Goal: Task Accomplishment & Management: Use online tool/utility

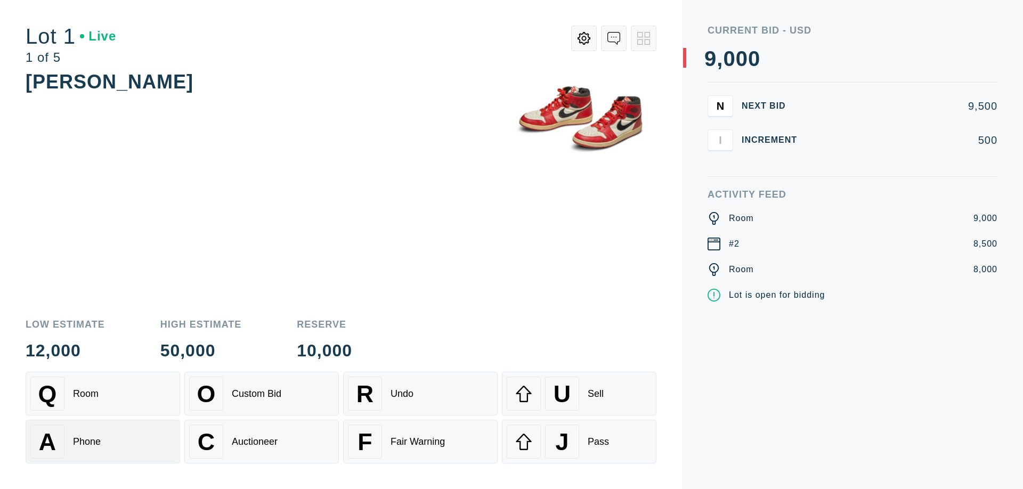
click at [103, 442] on div "A Phone" at bounding box center [102, 442] width 145 height 34
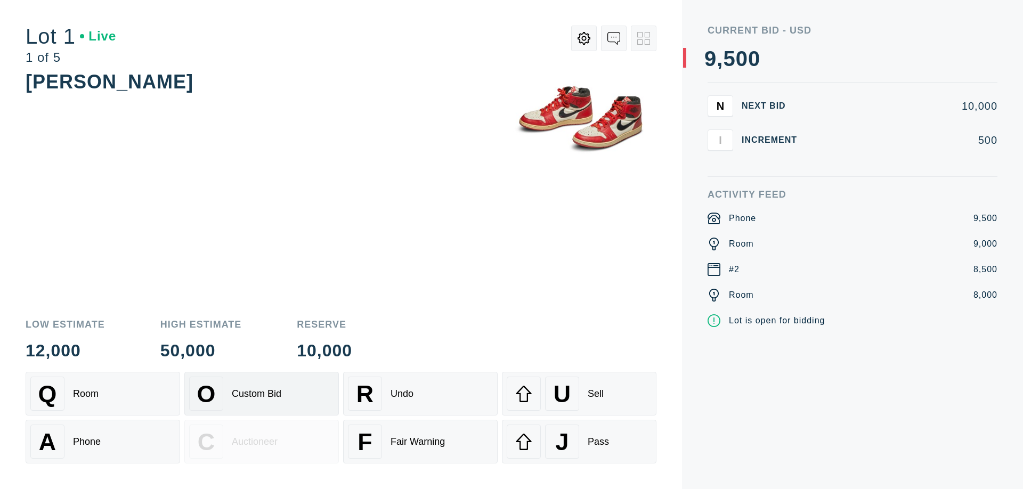
click at [262, 394] on div "Custom Bid" at bounding box center [257, 393] width 50 height 11
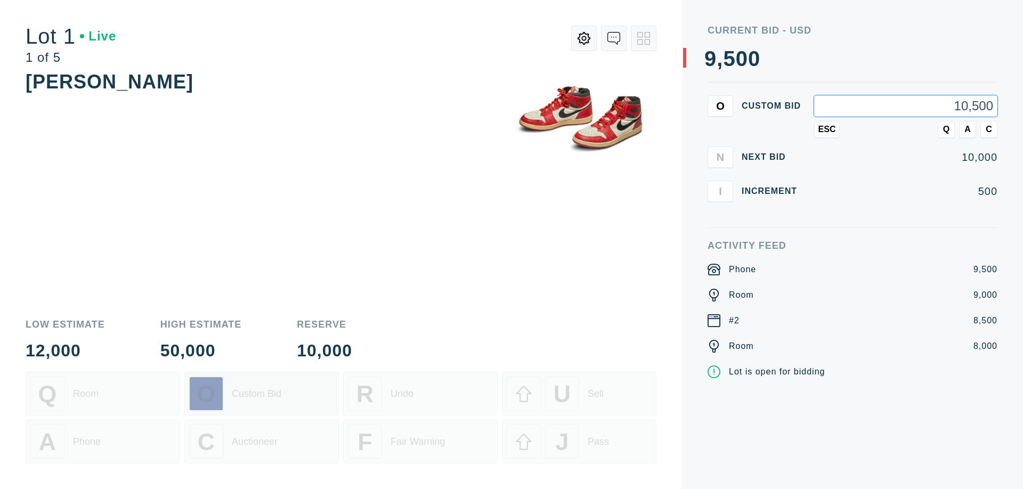
type input "10,500"
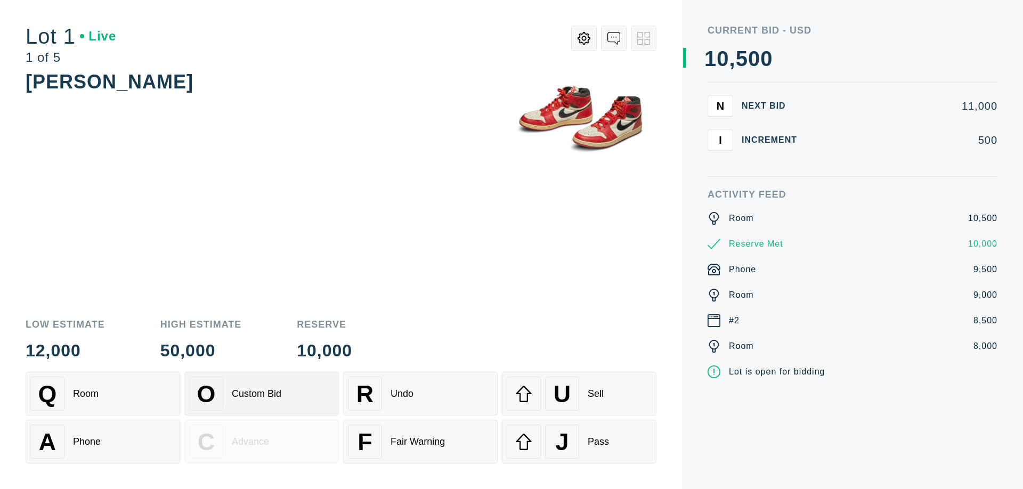
click at [262, 394] on div "Custom Bid" at bounding box center [257, 393] width 50 height 11
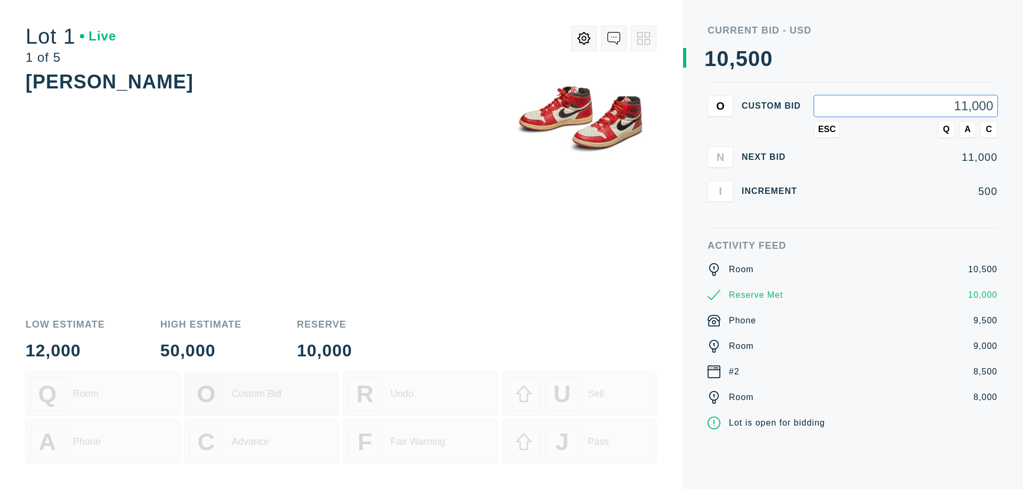
type input "11,000"
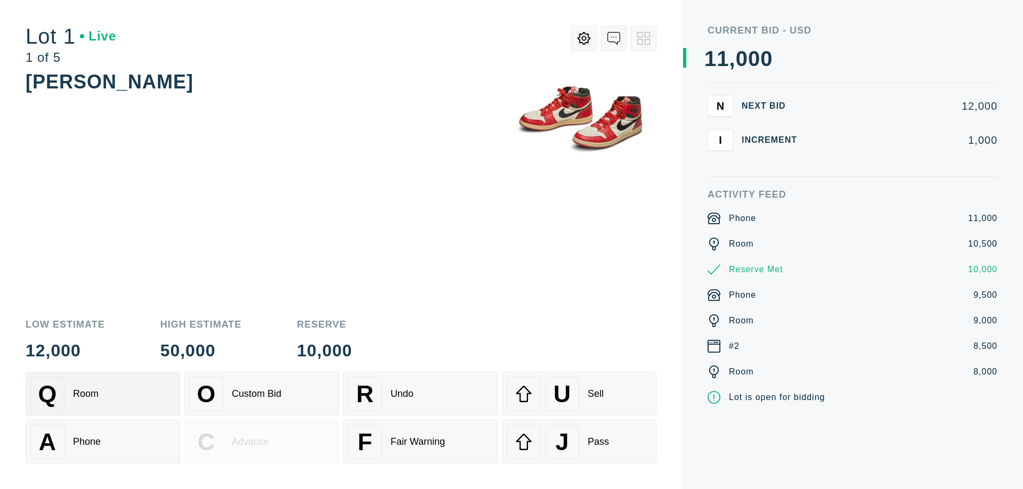
click at [103, 394] on div "Q Room" at bounding box center [102, 394] width 145 height 34
